Goal: Navigation & Orientation: Find specific page/section

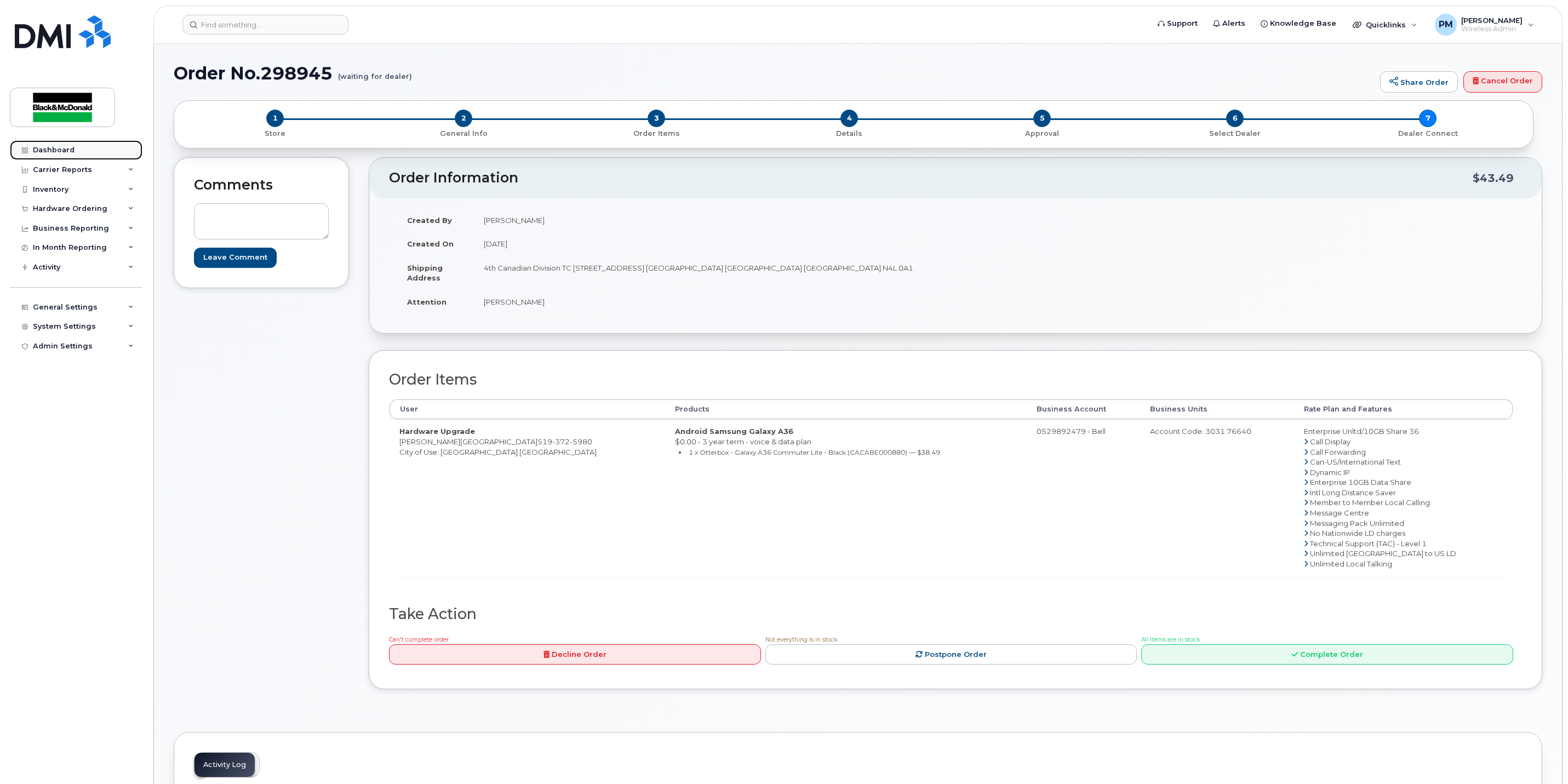
click at [87, 147] on link "Dashboard" at bounding box center [76, 150] width 132 height 20
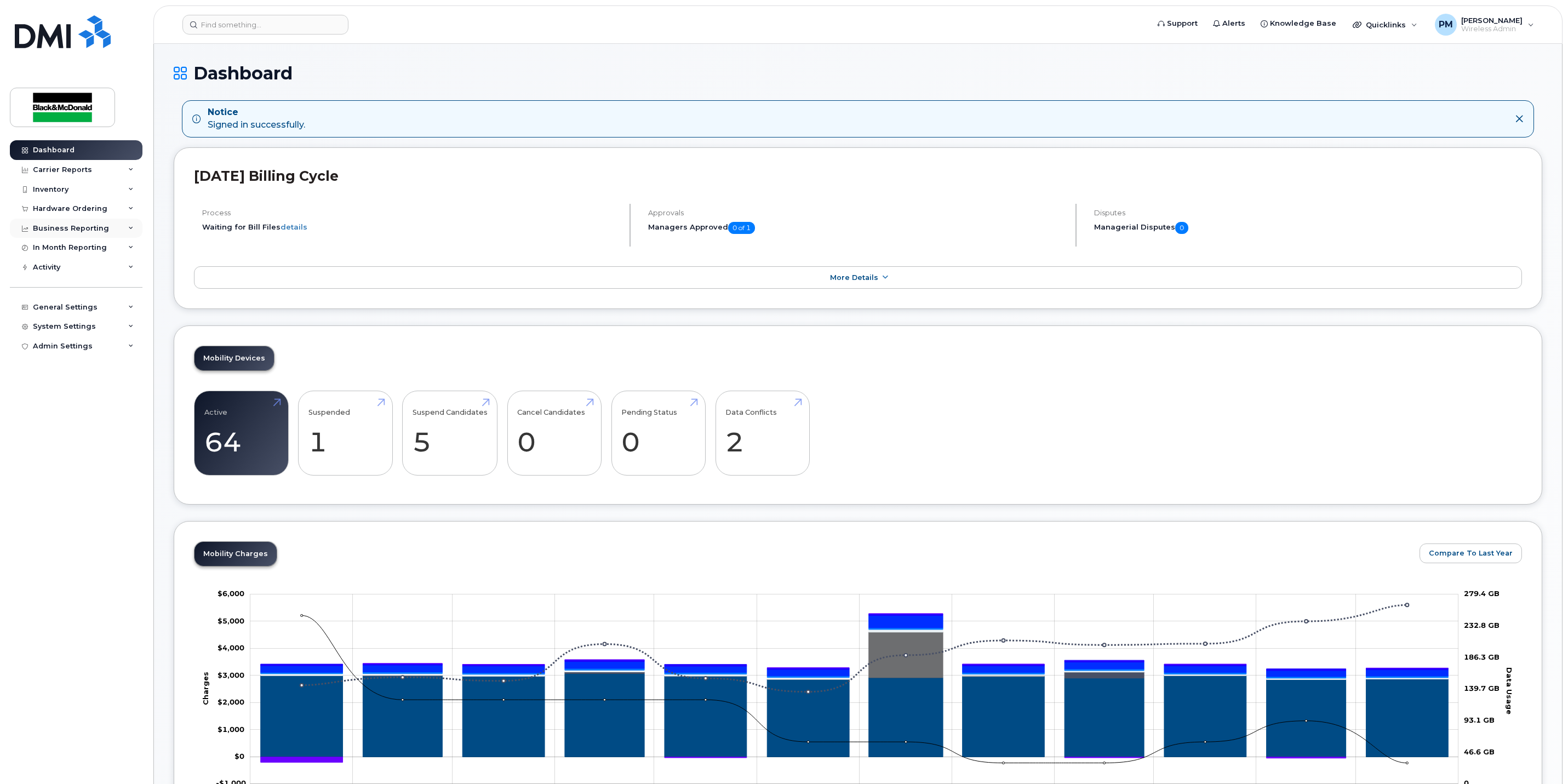
click at [65, 227] on div "Business Reporting" at bounding box center [71, 228] width 76 height 8
click at [71, 198] on div "Inventory" at bounding box center [76, 189] width 132 height 20
click at [70, 202] on link "Mobility Devices" at bounding box center [85, 209] width 113 height 21
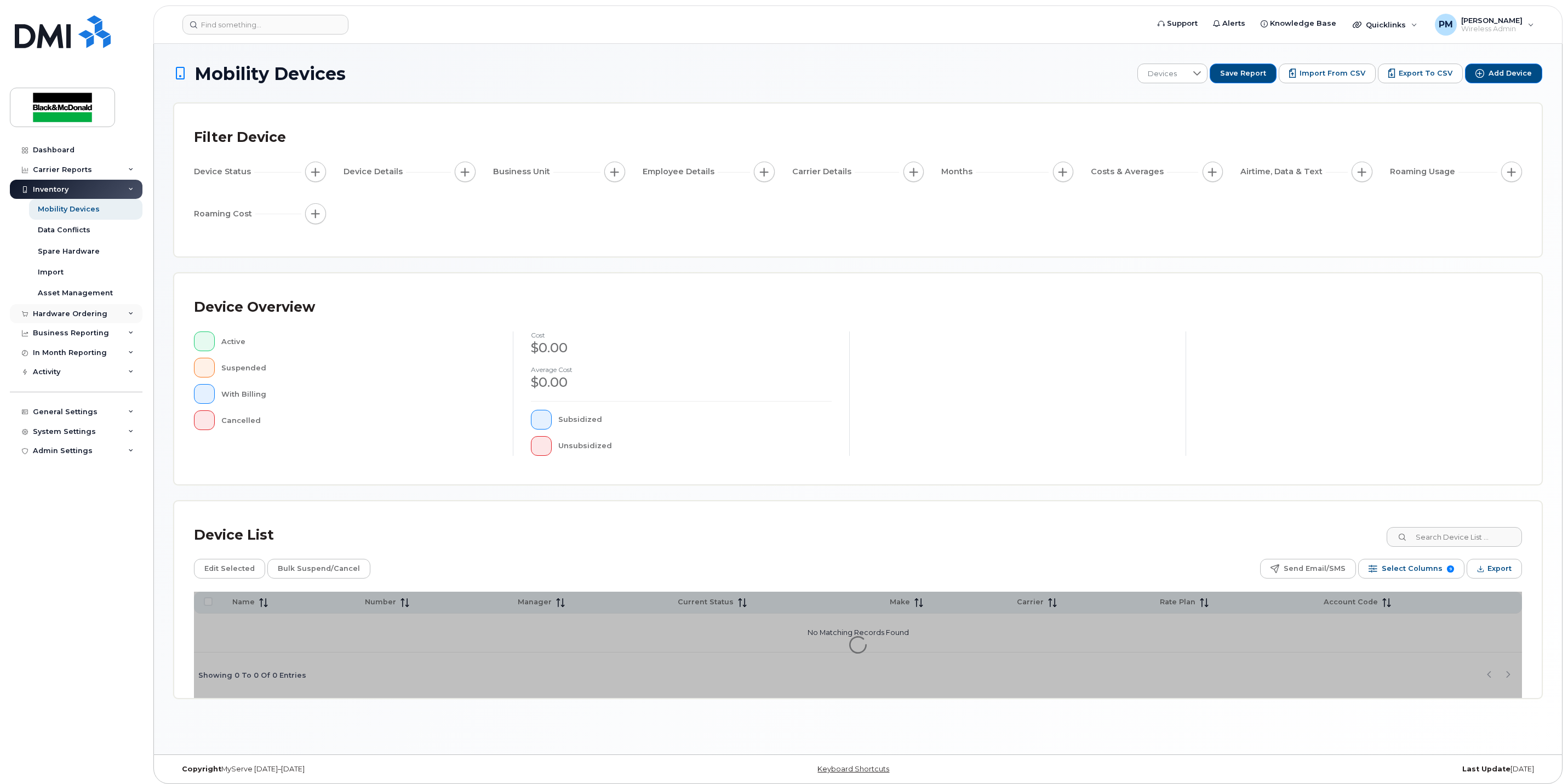
click at [87, 310] on div "Hardware Ordering" at bounding box center [70, 314] width 75 height 8
click at [66, 351] on link "Orders" at bounding box center [85, 355] width 113 height 21
